Goal: Complete application form

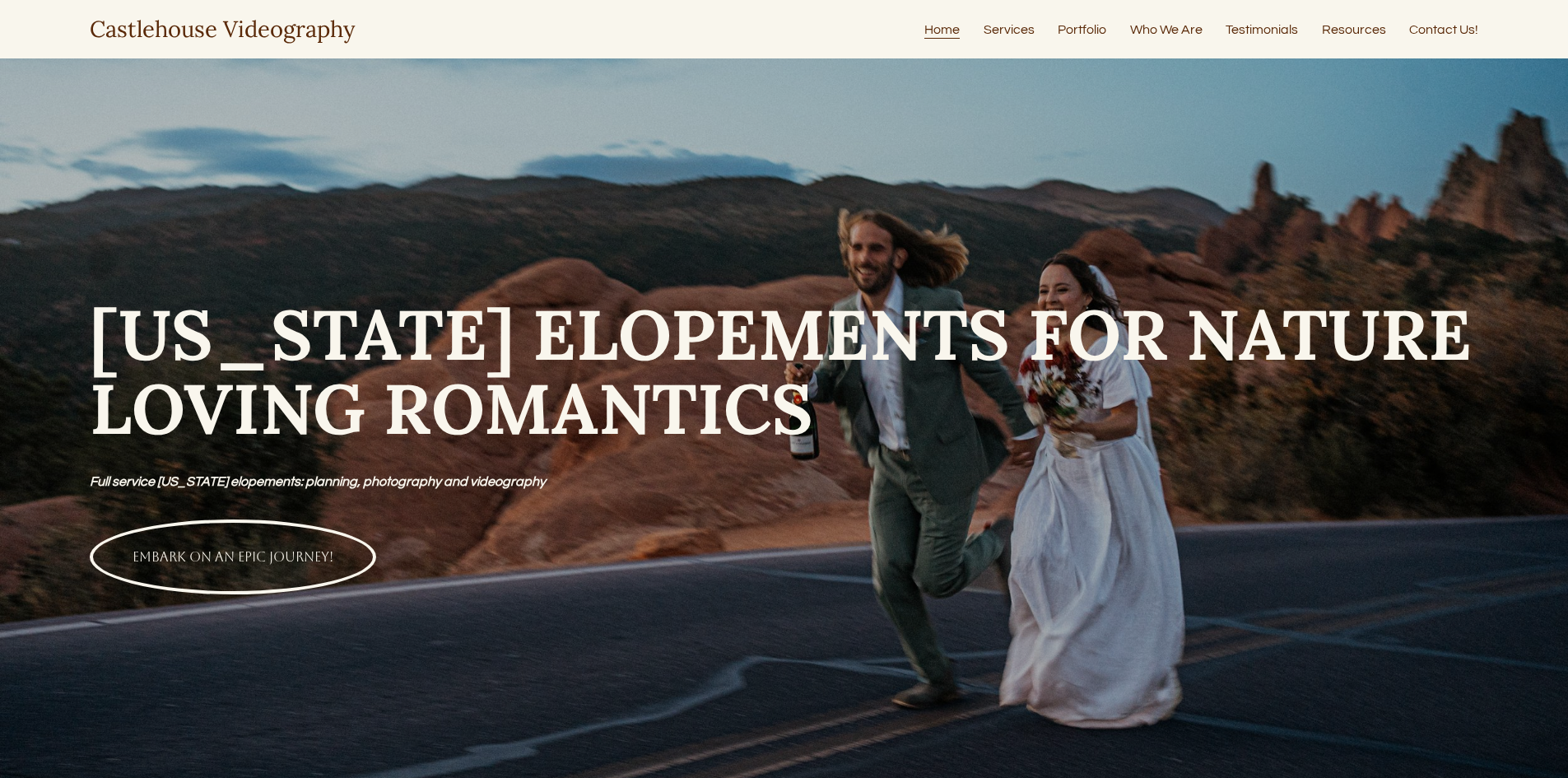
click at [1024, 32] on link "Services" at bounding box center [1009, 29] width 51 height 22
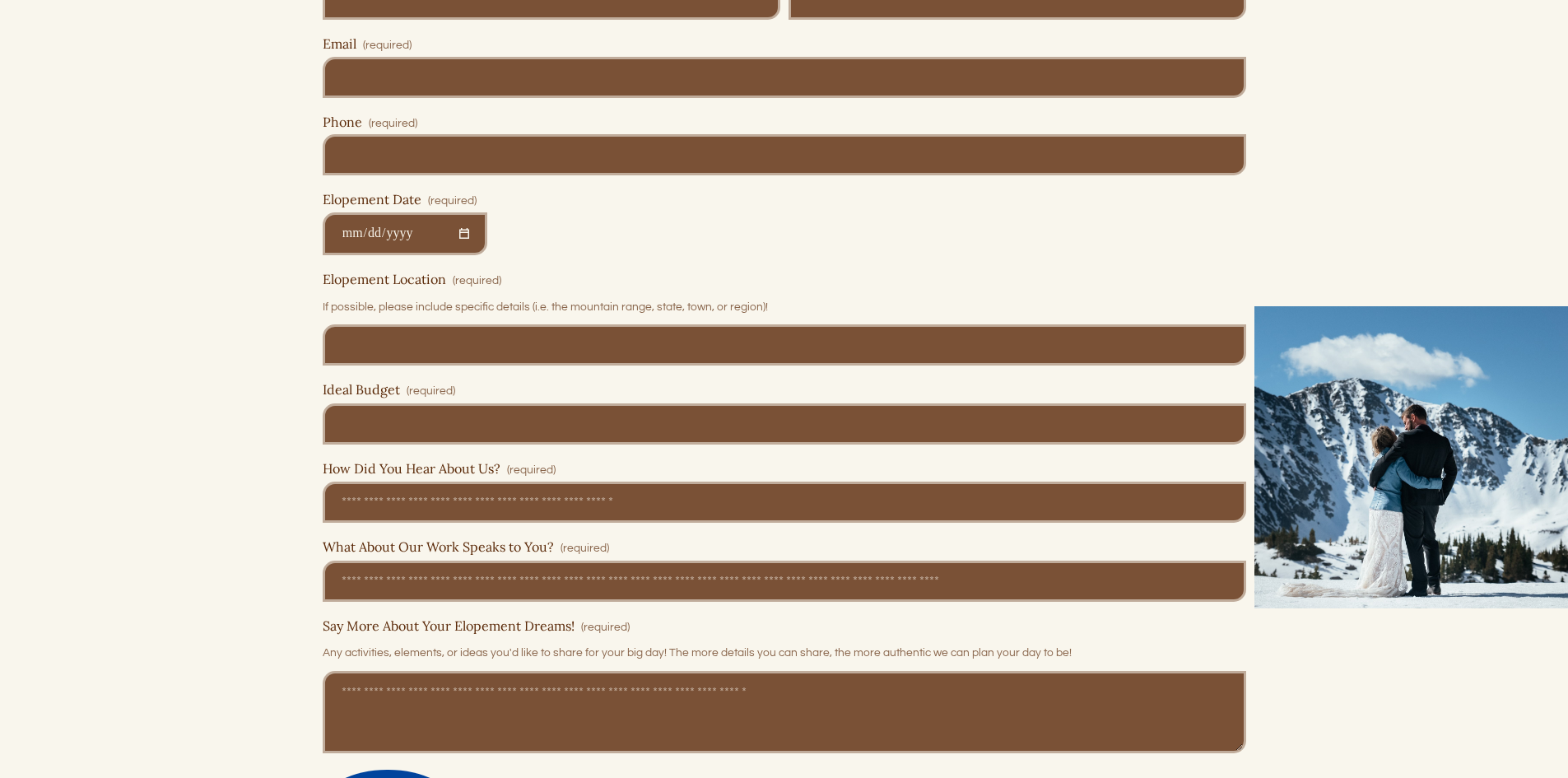
scroll to position [8037, 0]
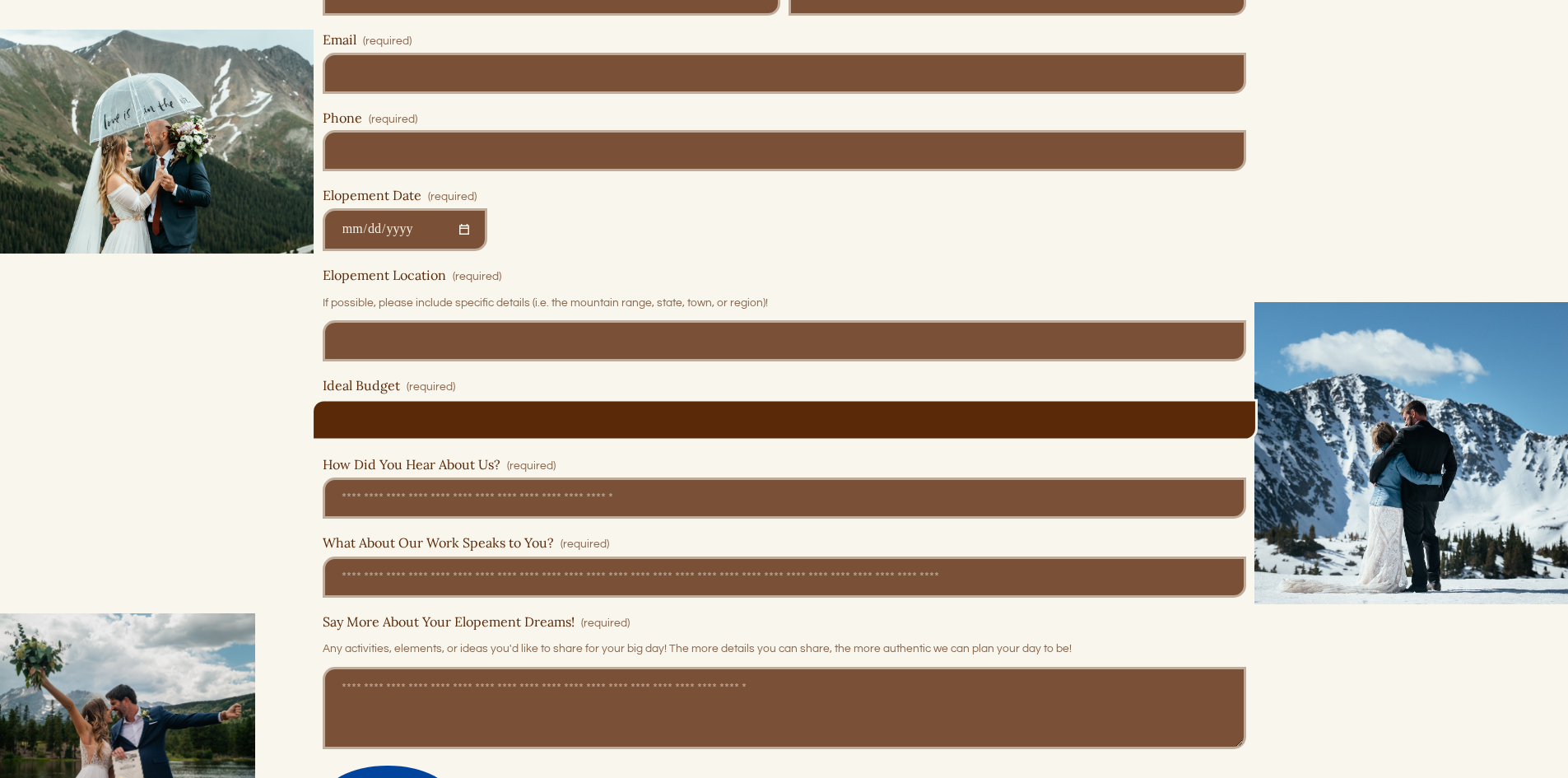
click at [899, 435] on input "Ideal Budget (required)" at bounding box center [784, 419] width 923 height 41
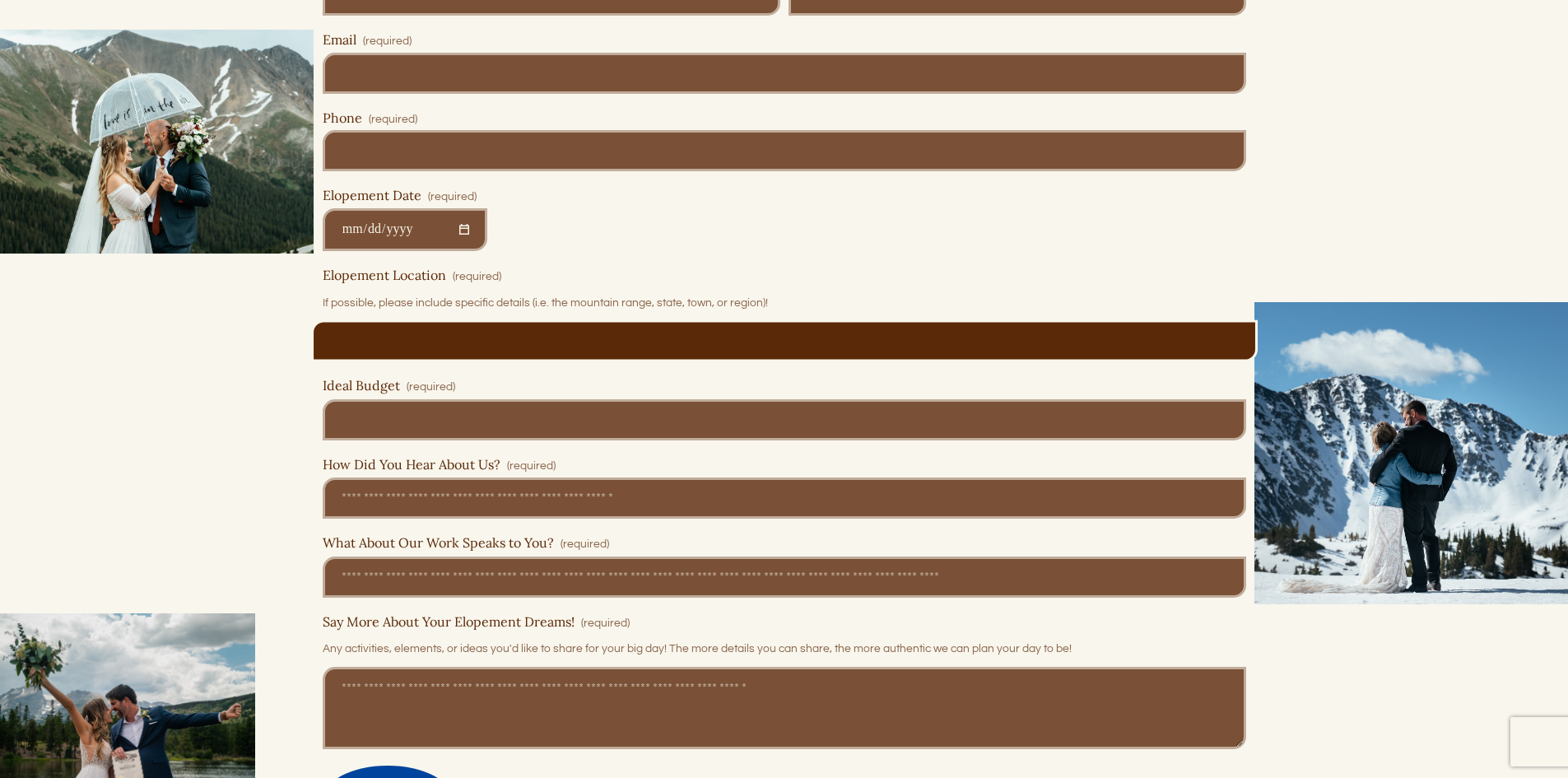
click at [902, 361] on input "Elopement Location (required)" at bounding box center [784, 340] width 923 height 41
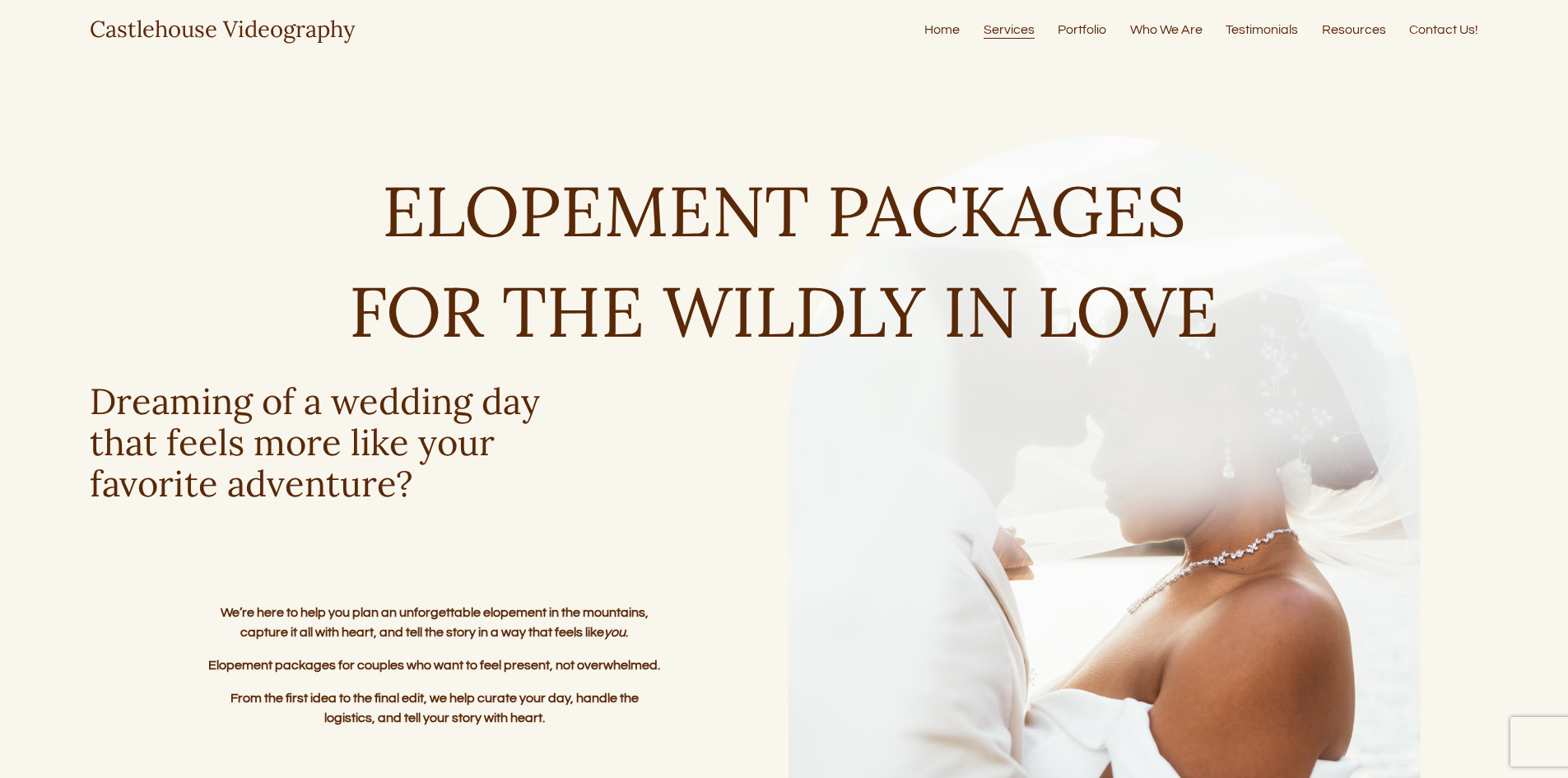
scroll to position [2, 0]
